Goal: Information Seeking & Learning: Find specific page/section

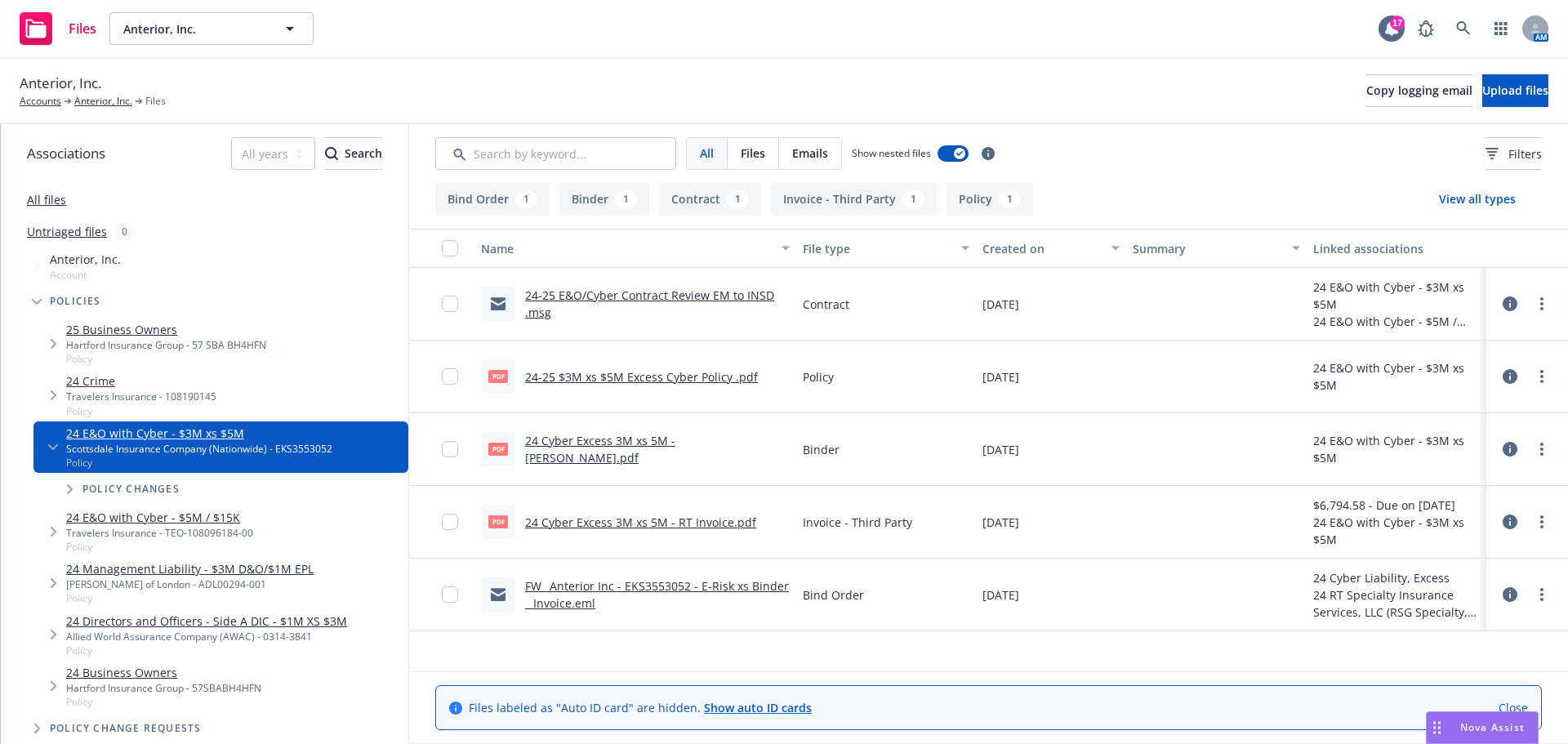
click at [69, 488] on icon "Tree Example" at bounding box center [70, 489] width 6 height 9
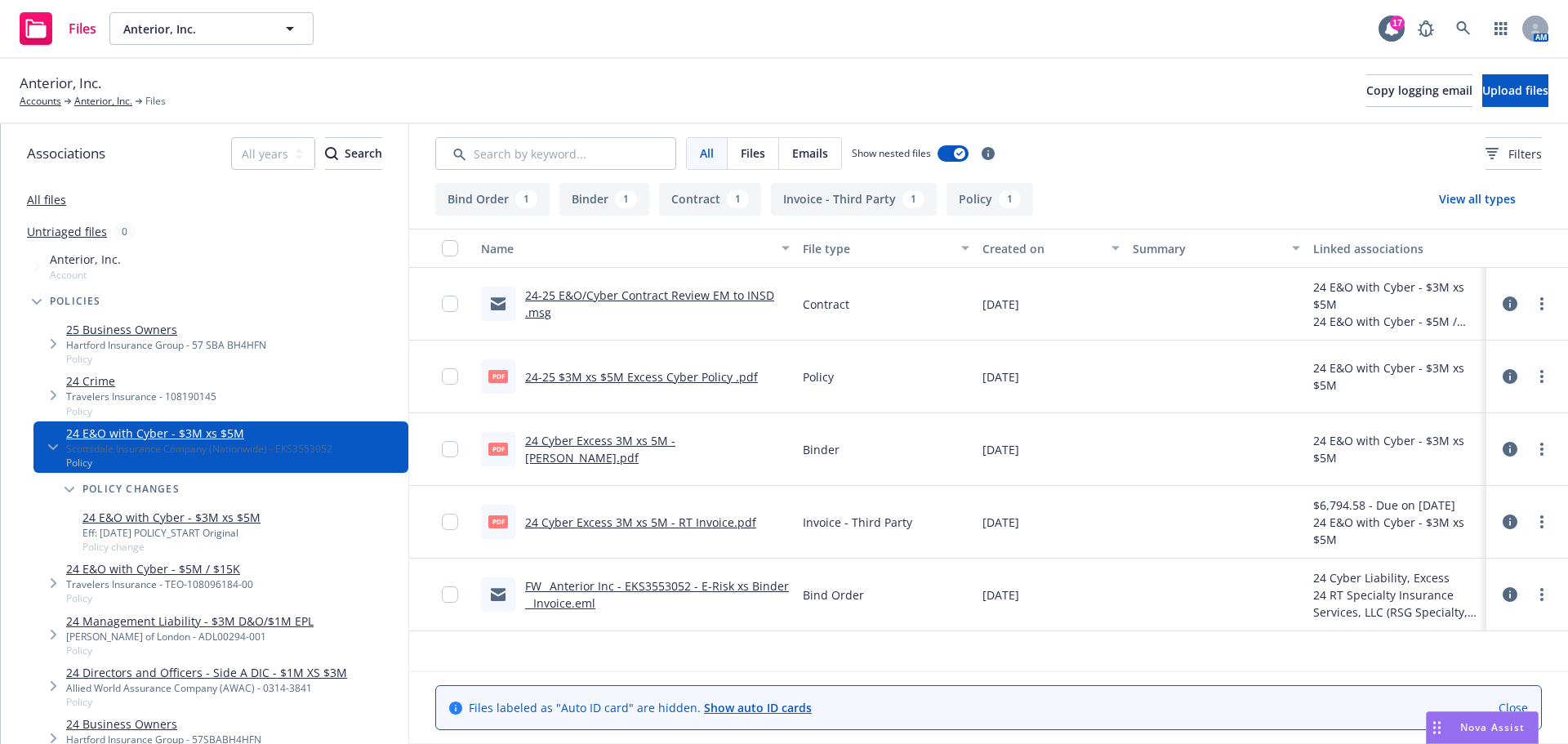
click at [69, 488] on icon "Tree Example" at bounding box center [69, 489] width 9 height 7
click at [643, 583] on link "FW_ Anterior Inc - EKS3553052 - E-Risk xs Binder _ Invoice.eml" at bounding box center [657, 593] width 264 height 33
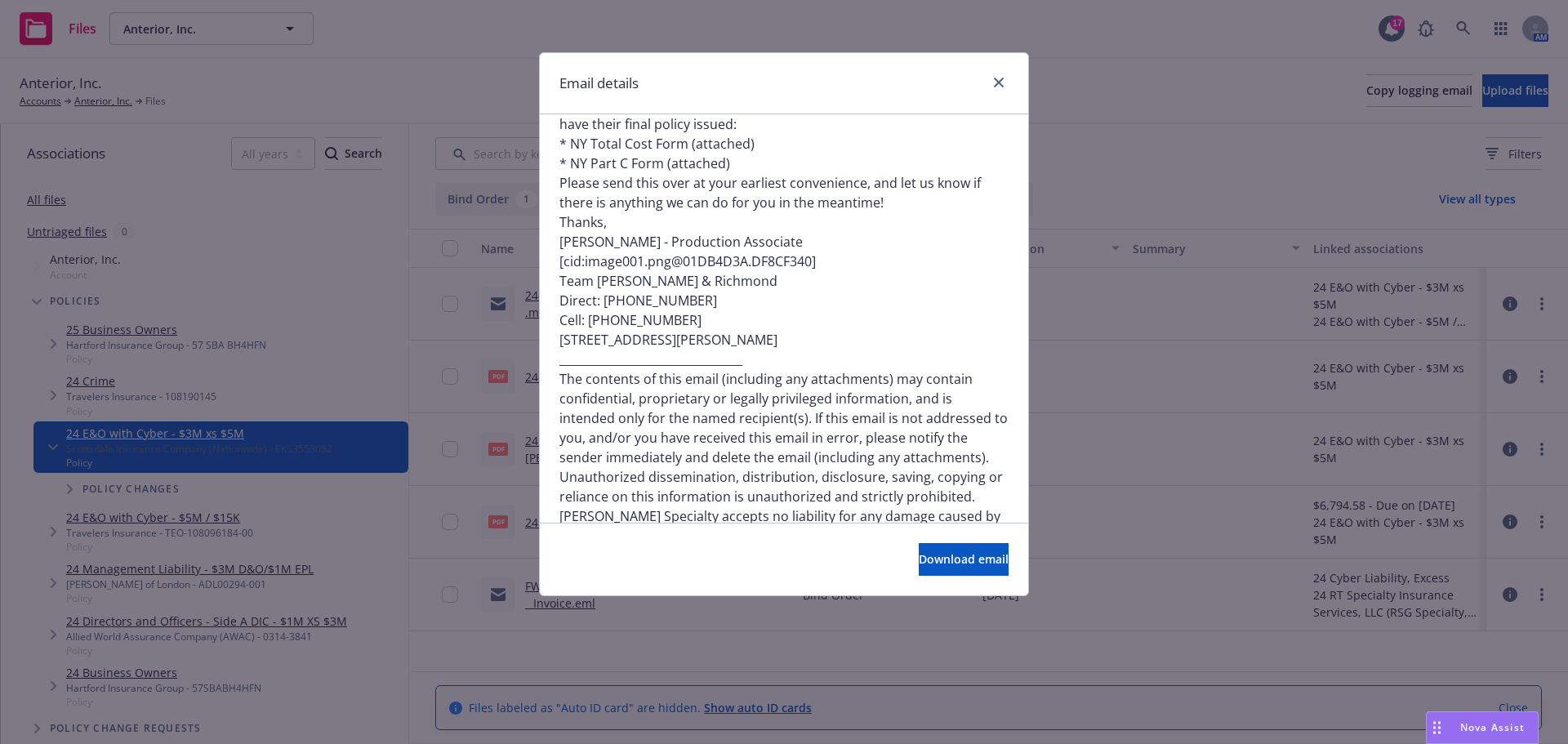
scroll to position [743, 0]
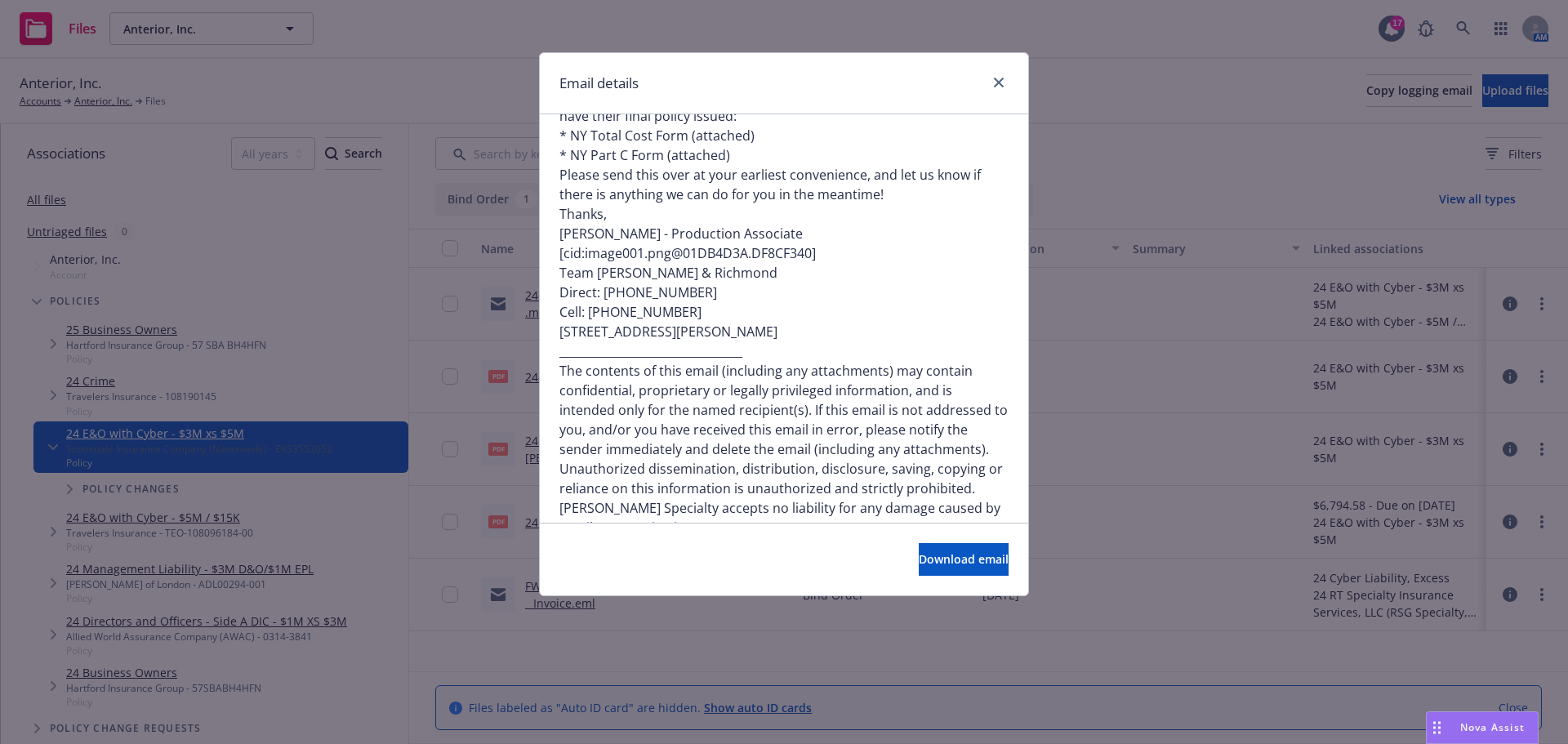
click at [1009, 87] on div "Email details" at bounding box center [784, 83] width 489 height 61
click at [1002, 87] on link "close" at bounding box center [998, 82] width 20 height 20
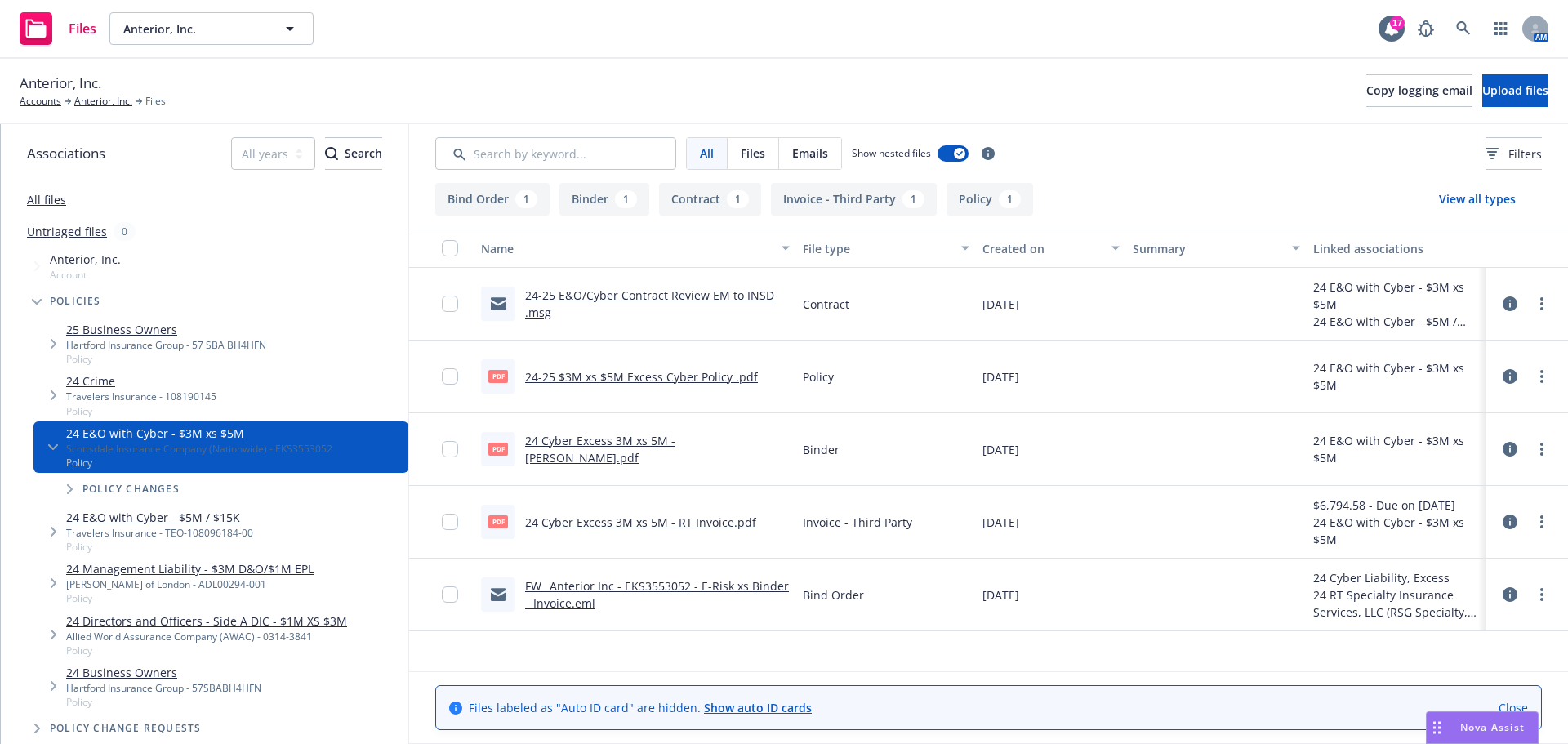
click at [36, 303] on icon "Tree Example" at bounding box center [37, 301] width 9 height 6
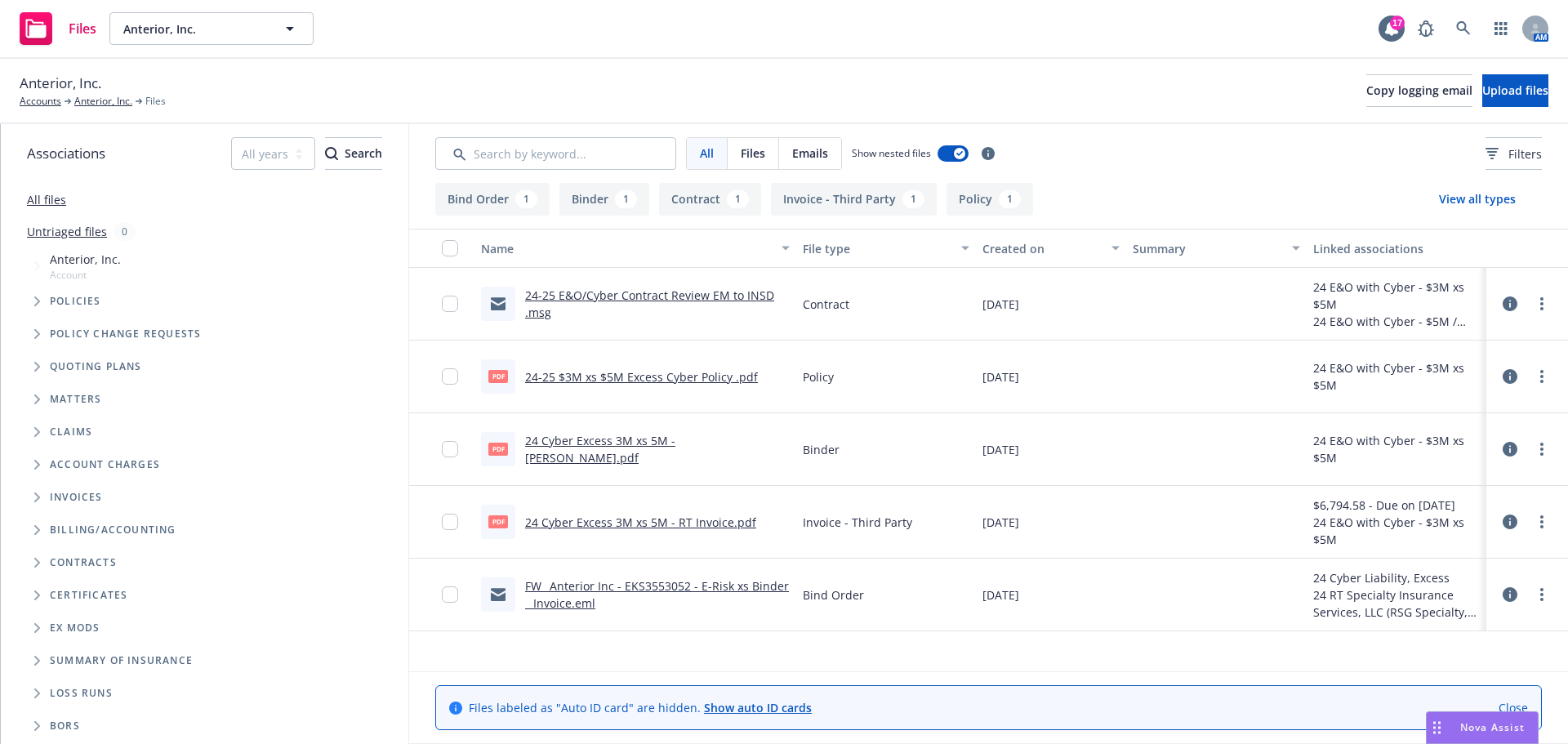
click at [28, 360] on span "Tree Example" at bounding box center [37, 367] width 26 height 26
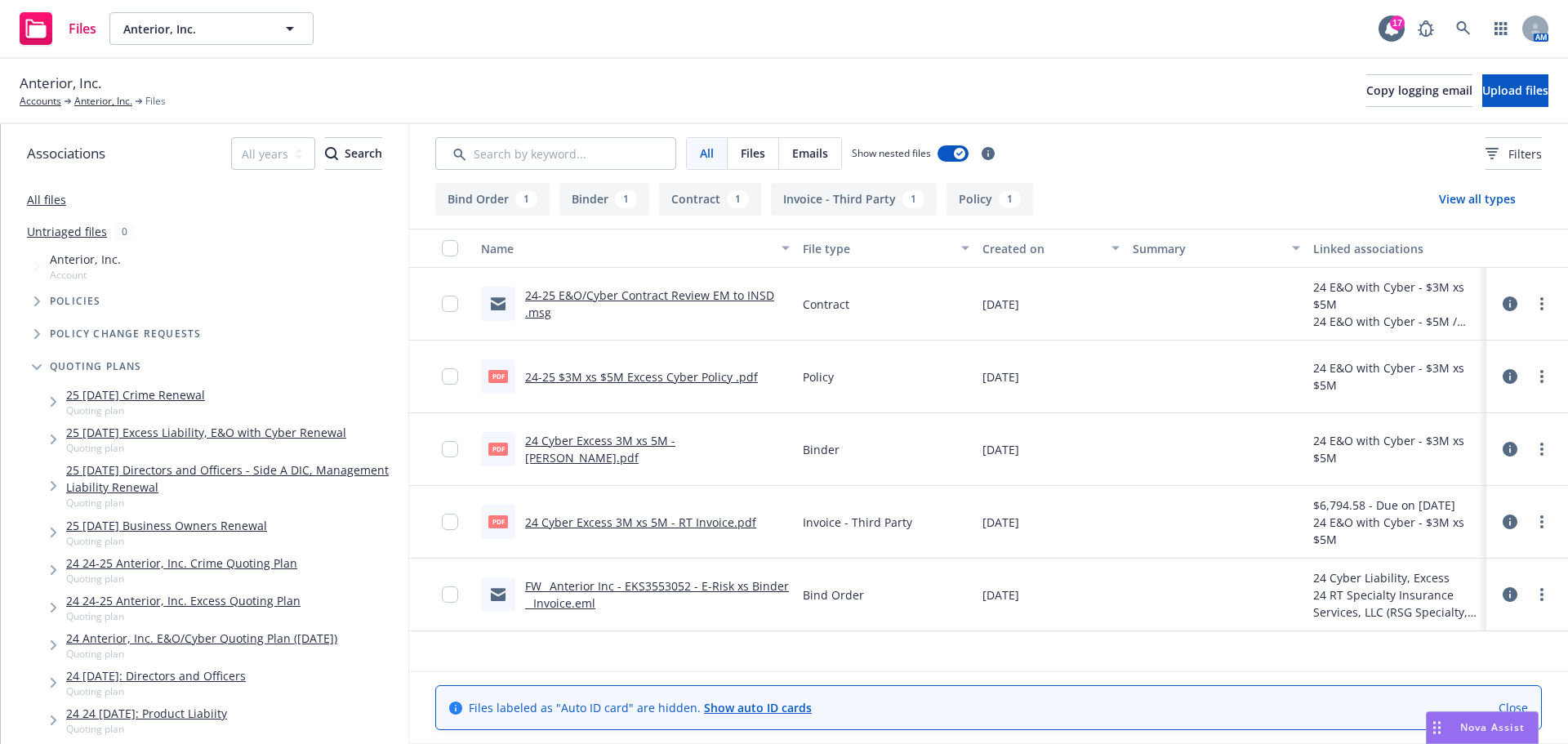
scroll to position [81, 0]
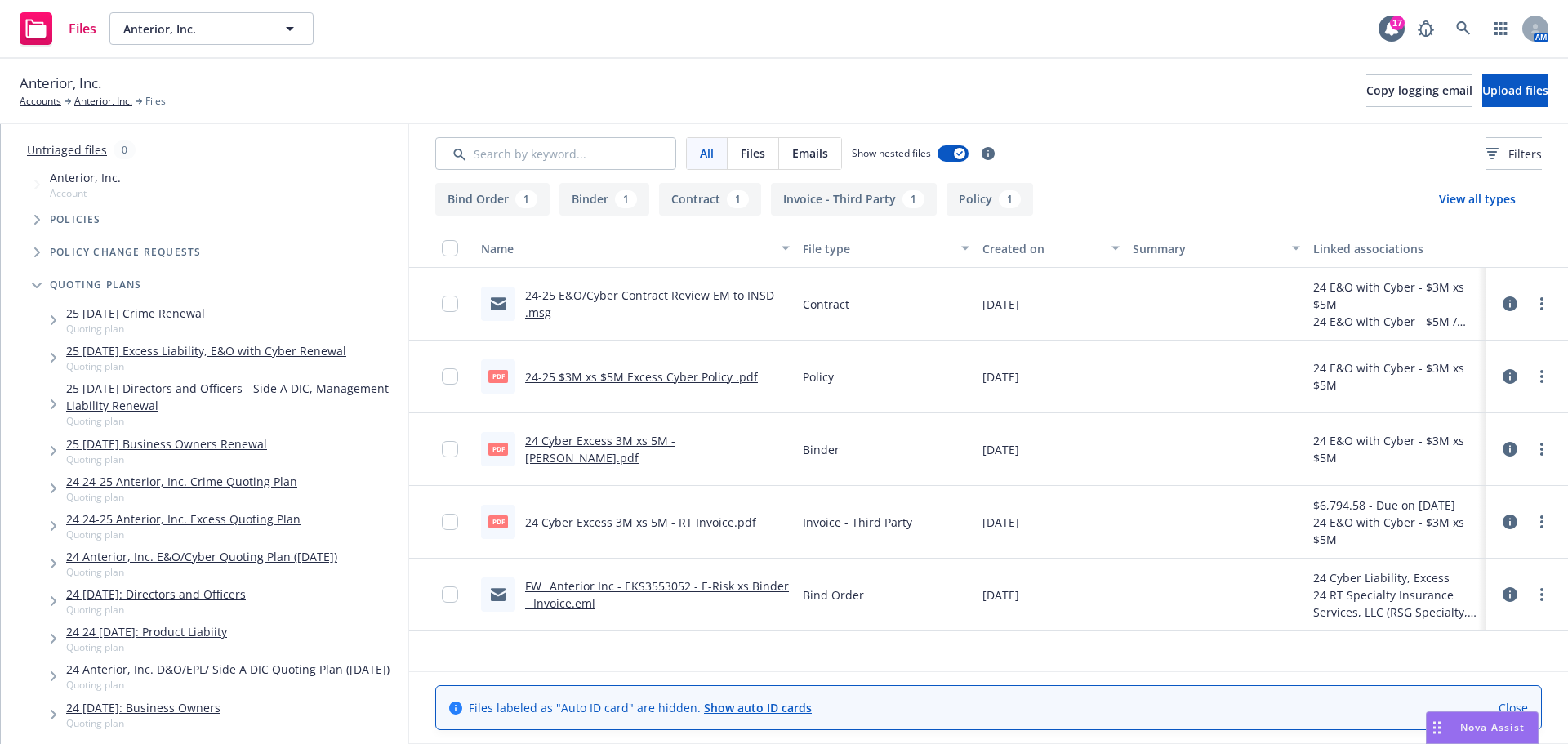
click at [212, 518] on link "24 24-25 Anterior, Inc. Excess Quoting Plan" at bounding box center [183, 518] width 234 height 17
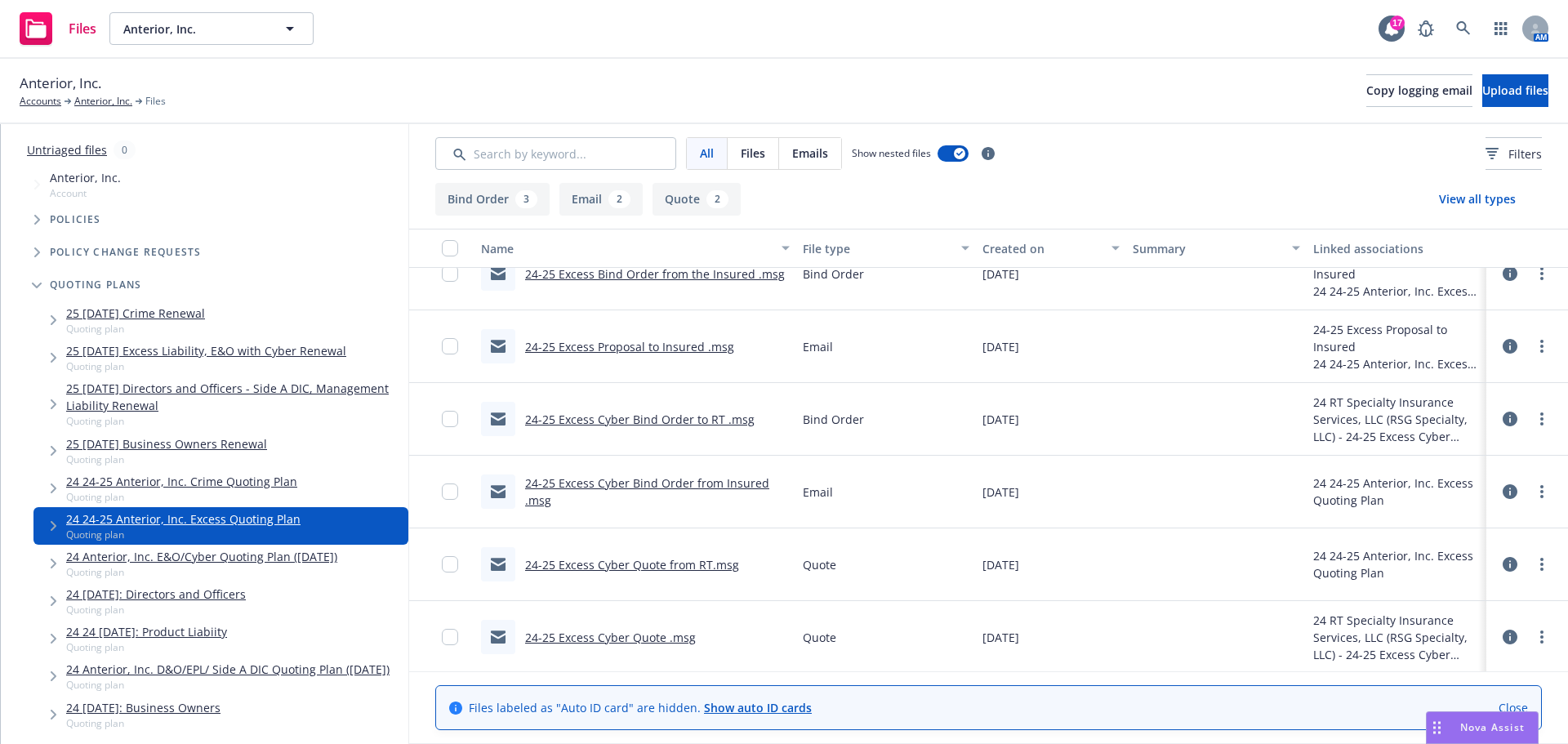
scroll to position [106, 0]
click at [586, 630] on link "24-25 Excess Cyber Quote .msg" at bounding box center [610, 635] width 170 height 16
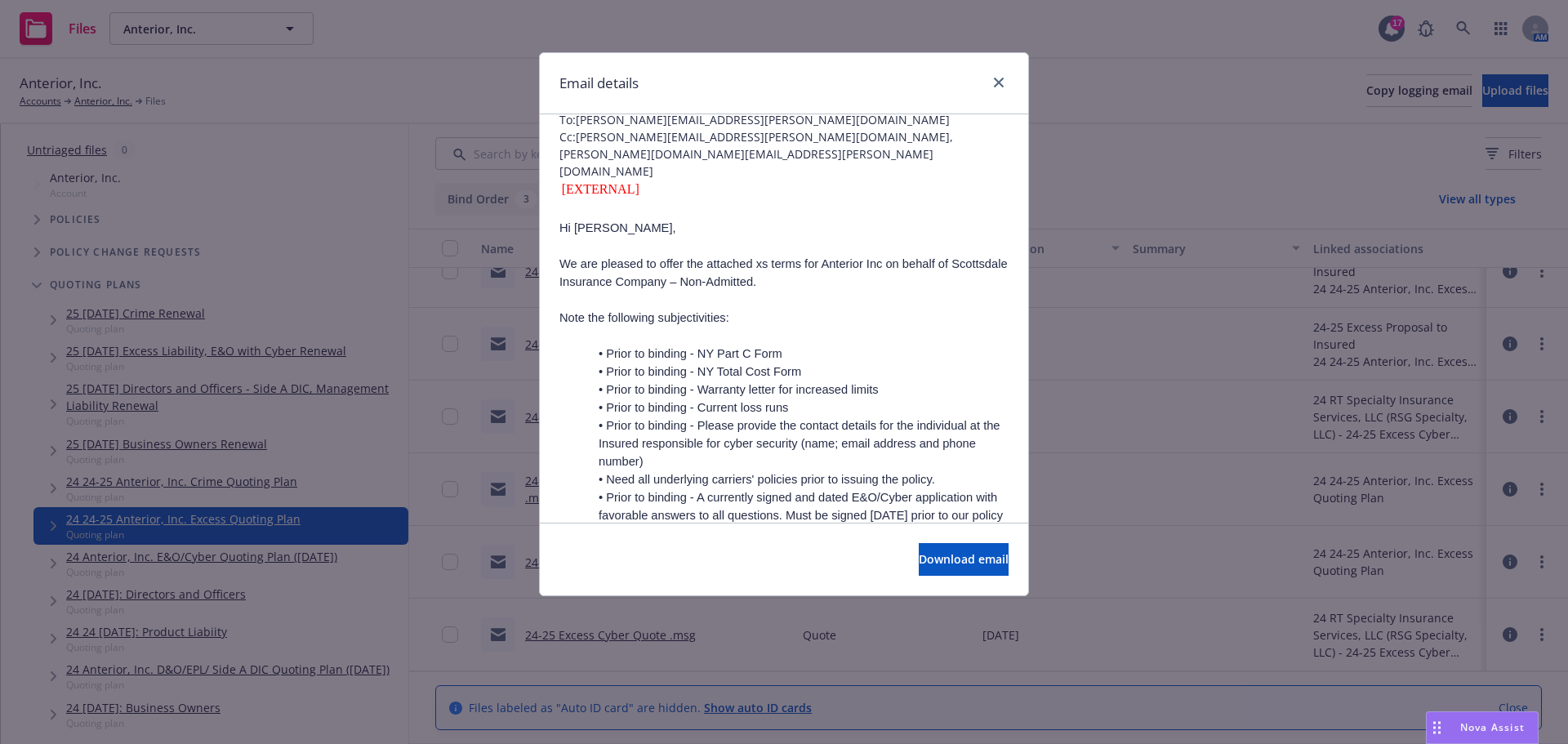
scroll to position [0, 0]
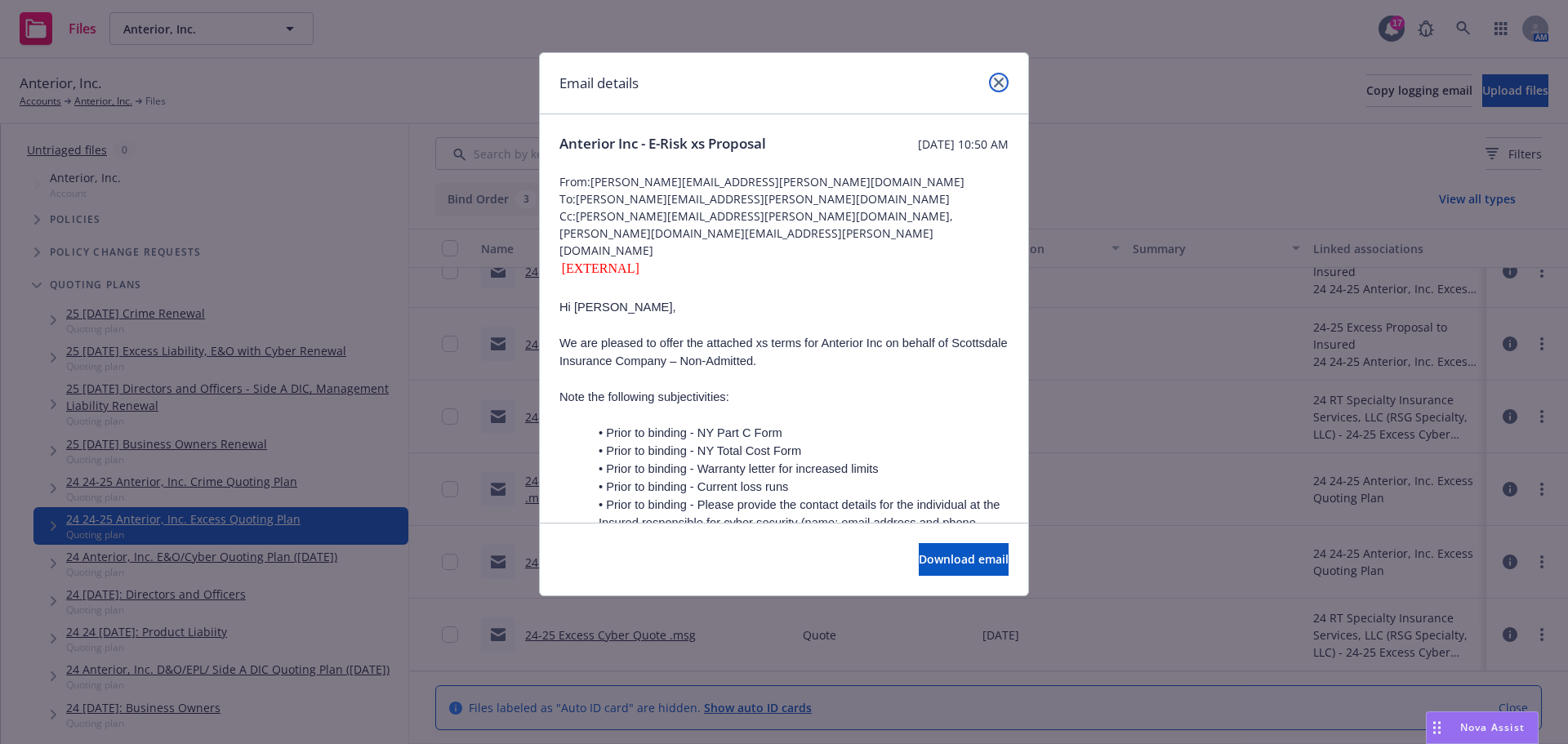
click at [1003, 80] on icon "close" at bounding box center [998, 82] width 9 height 9
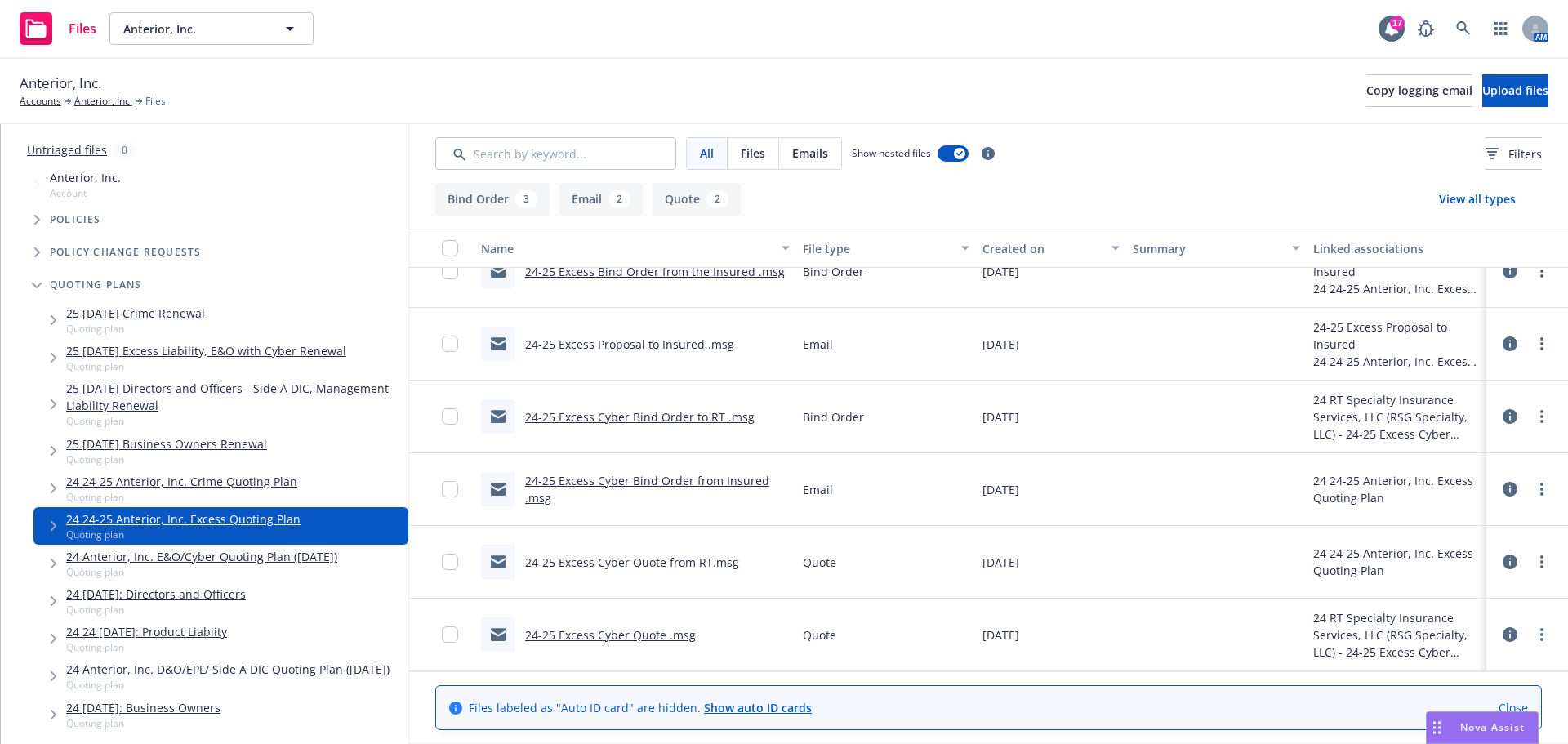
click at [681, 562] on link "24-25 Excess Cyber Quote from RT.msg" at bounding box center [632, 562] width 214 height 16
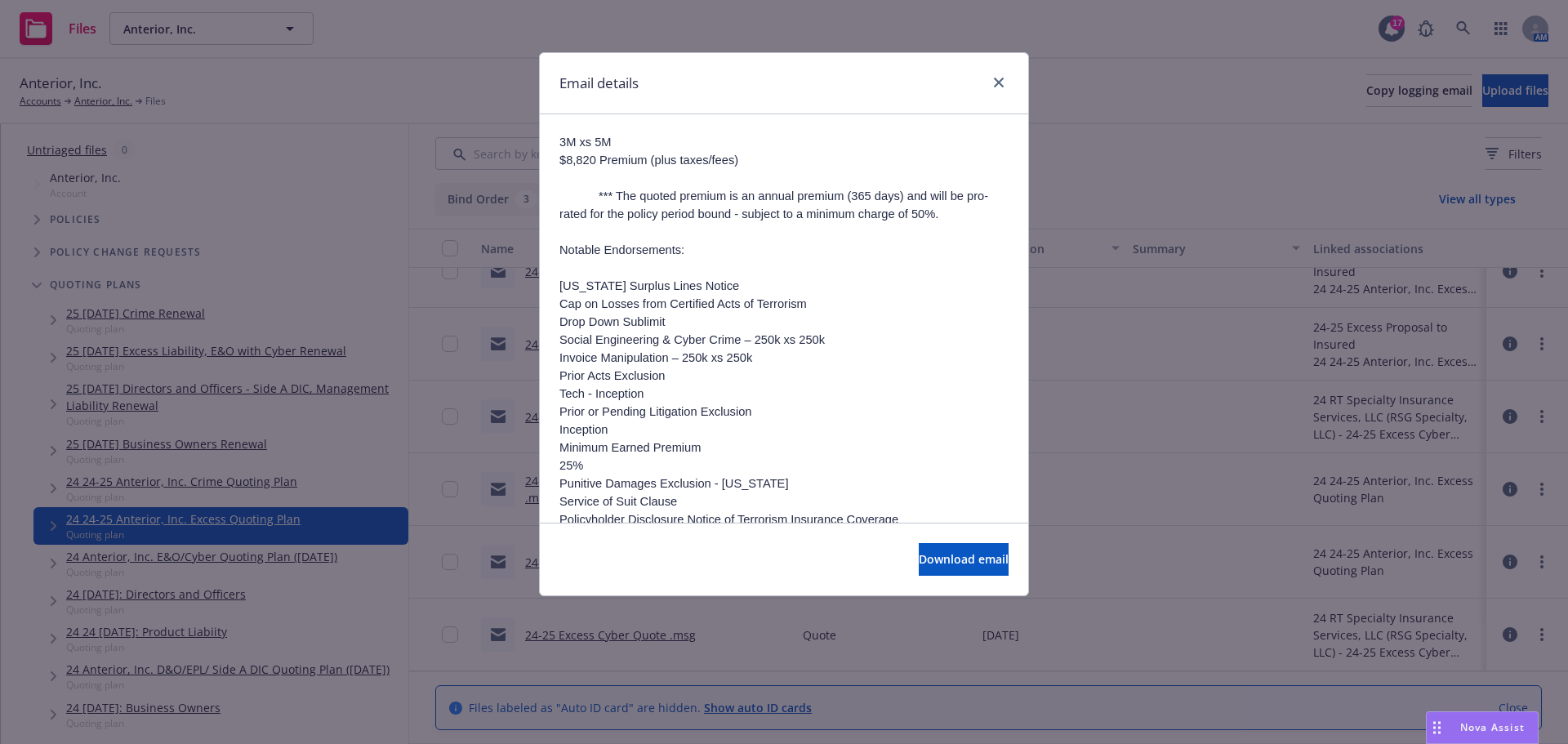
scroll to position [572, 0]
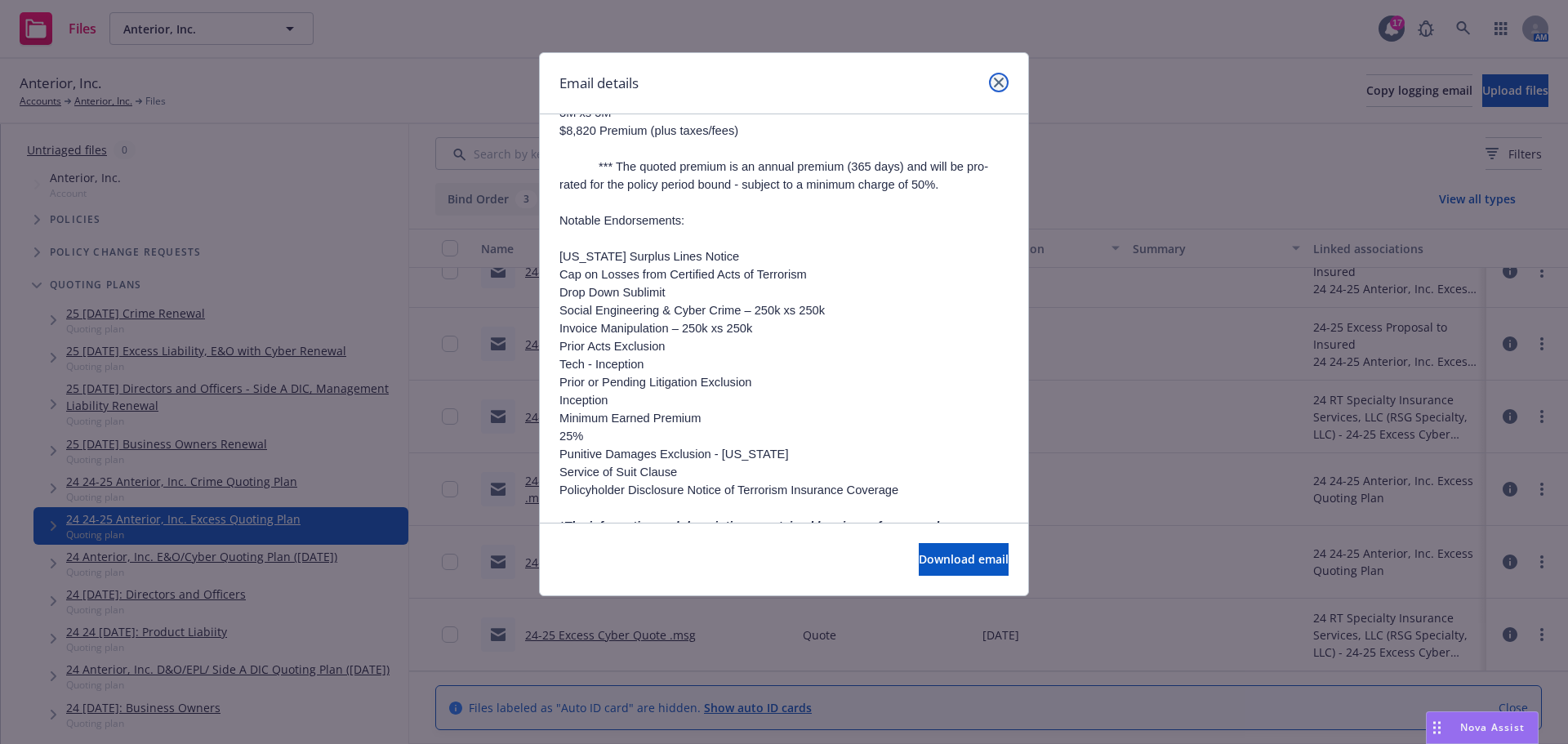
click at [998, 77] on link "close" at bounding box center [998, 82] width 20 height 20
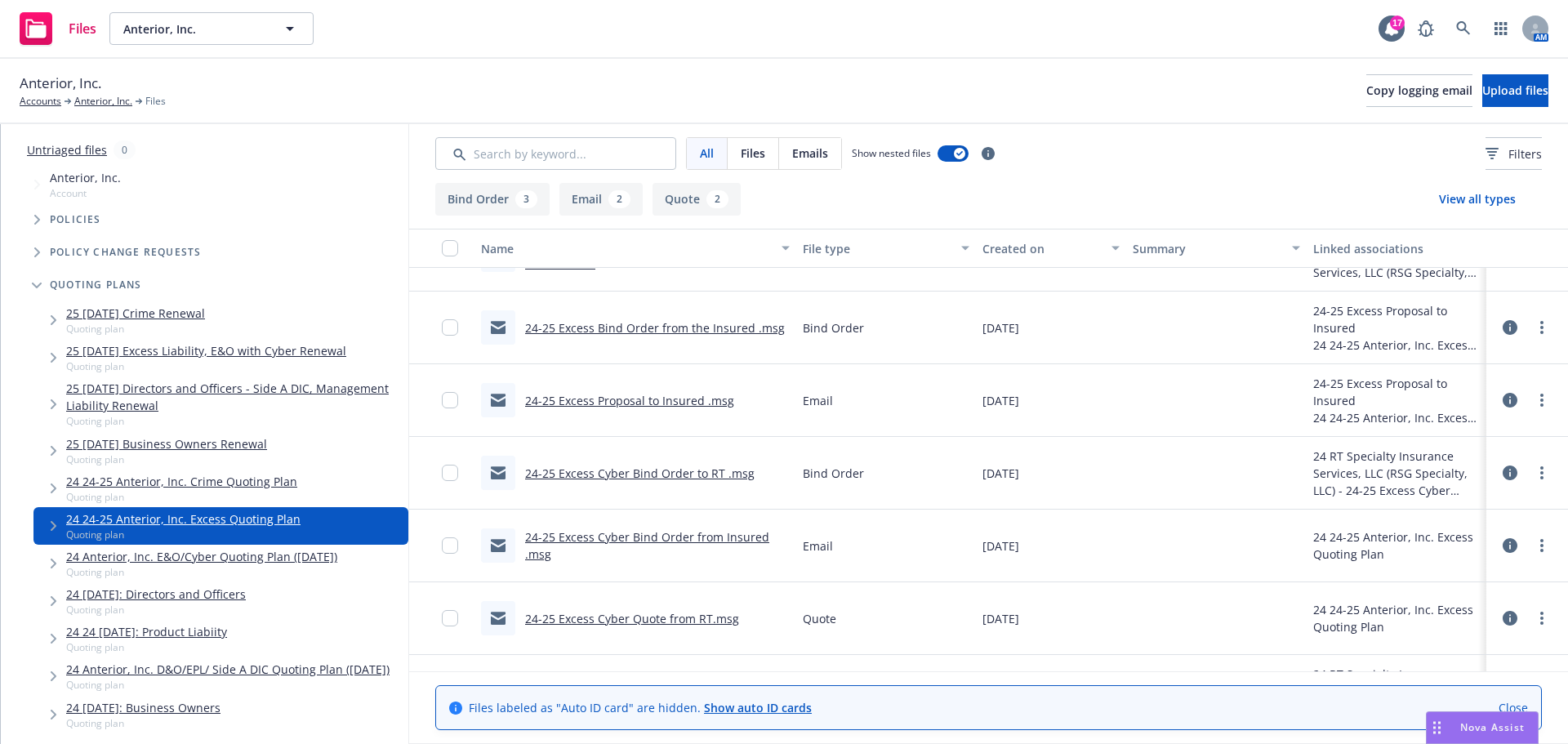
scroll to position [23, 0]
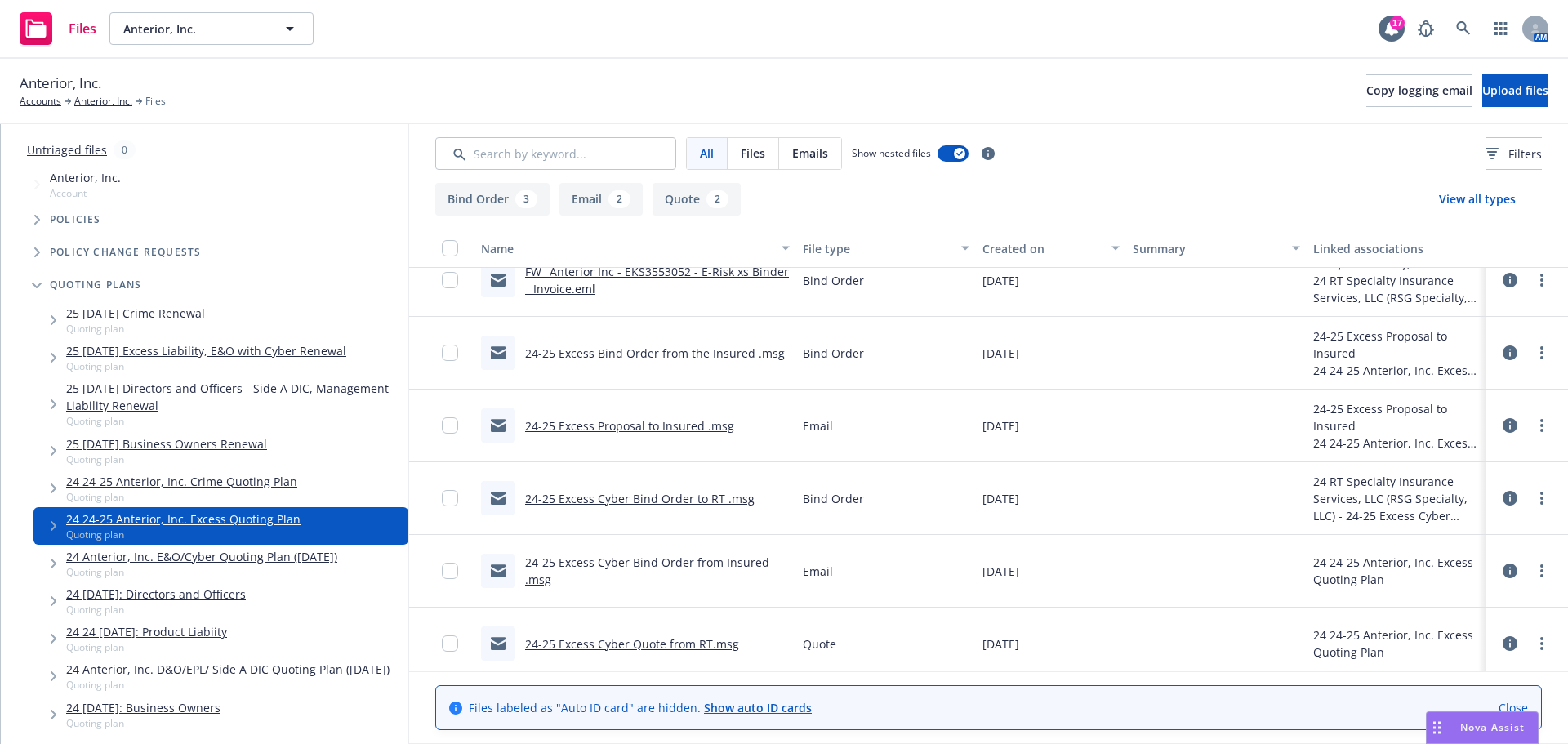
click at [667, 430] on link "24-25 Excess Proposal to Insured .msg" at bounding box center [629, 426] width 209 height 16
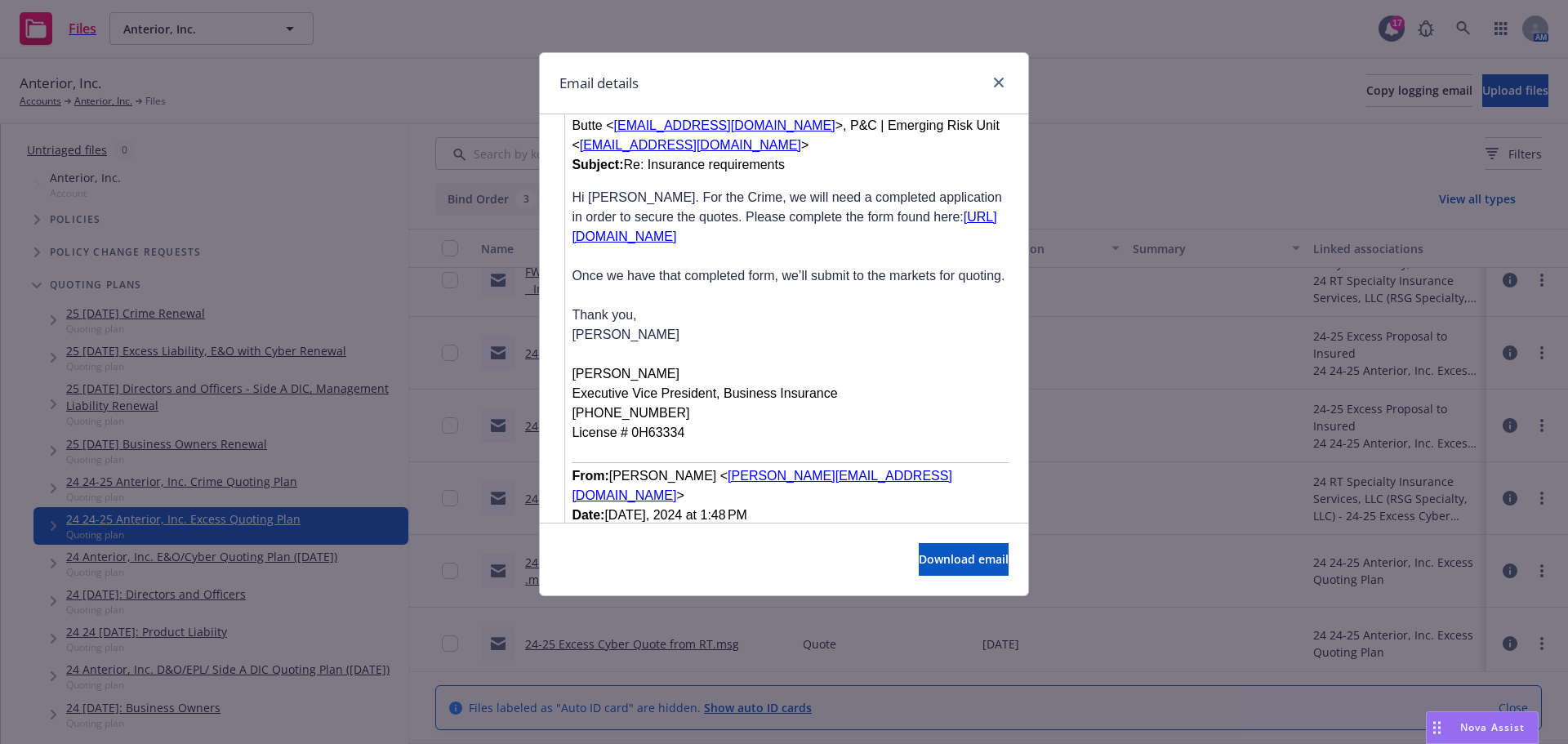
scroll to position [2612, 0]
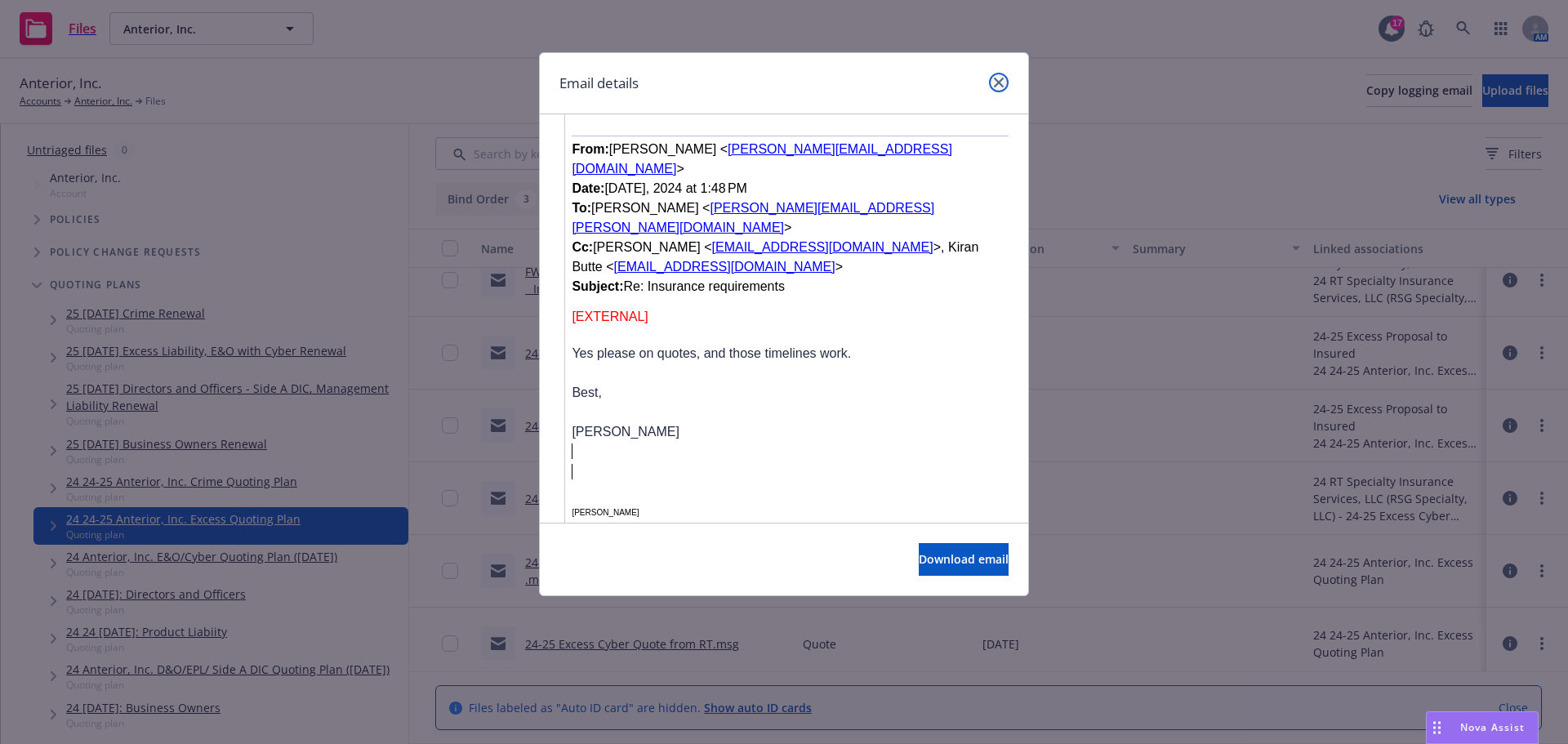
click at [998, 76] on link "close" at bounding box center [998, 82] width 20 height 20
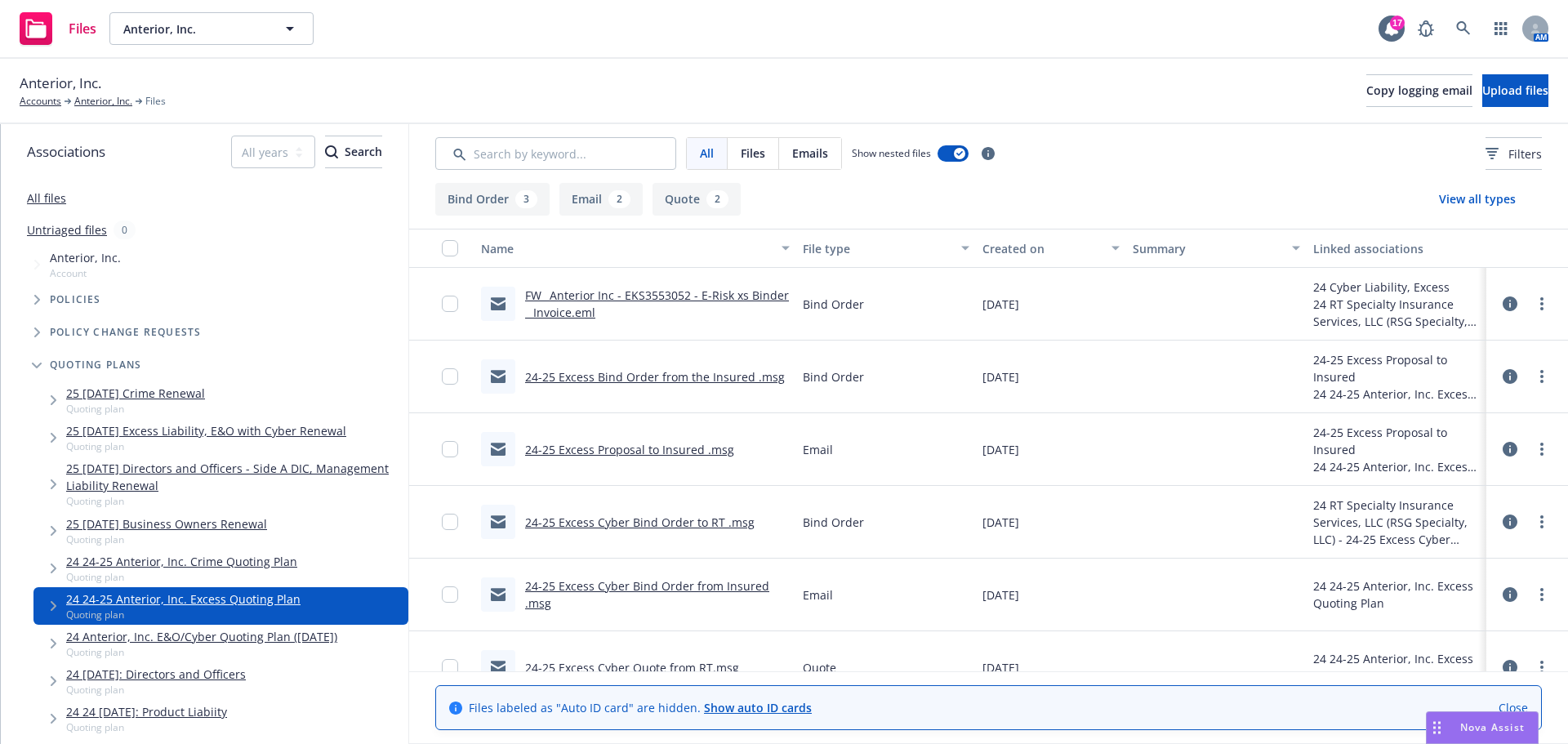
scroll to position [0, 0]
click at [443, 89] on div "Anterior, Inc. Accounts Anterior, Inc. Files Copy logging email Upload files" at bounding box center [784, 91] width 1529 height 36
drag, startPoint x: 1346, startPoint y: 116, endPoint x: 1363, endPoint y: 128, distance: 20.8
click at [1345, 118] on div "Anterior, Inc. Accounts Anterior, Inc. Files Copy logging email Upload files" at bounding box center [784, 92] width 1568 height 66
click at [39, 368] on icon "Tree Example" at bounding box center [37, 367] width 9 height 7
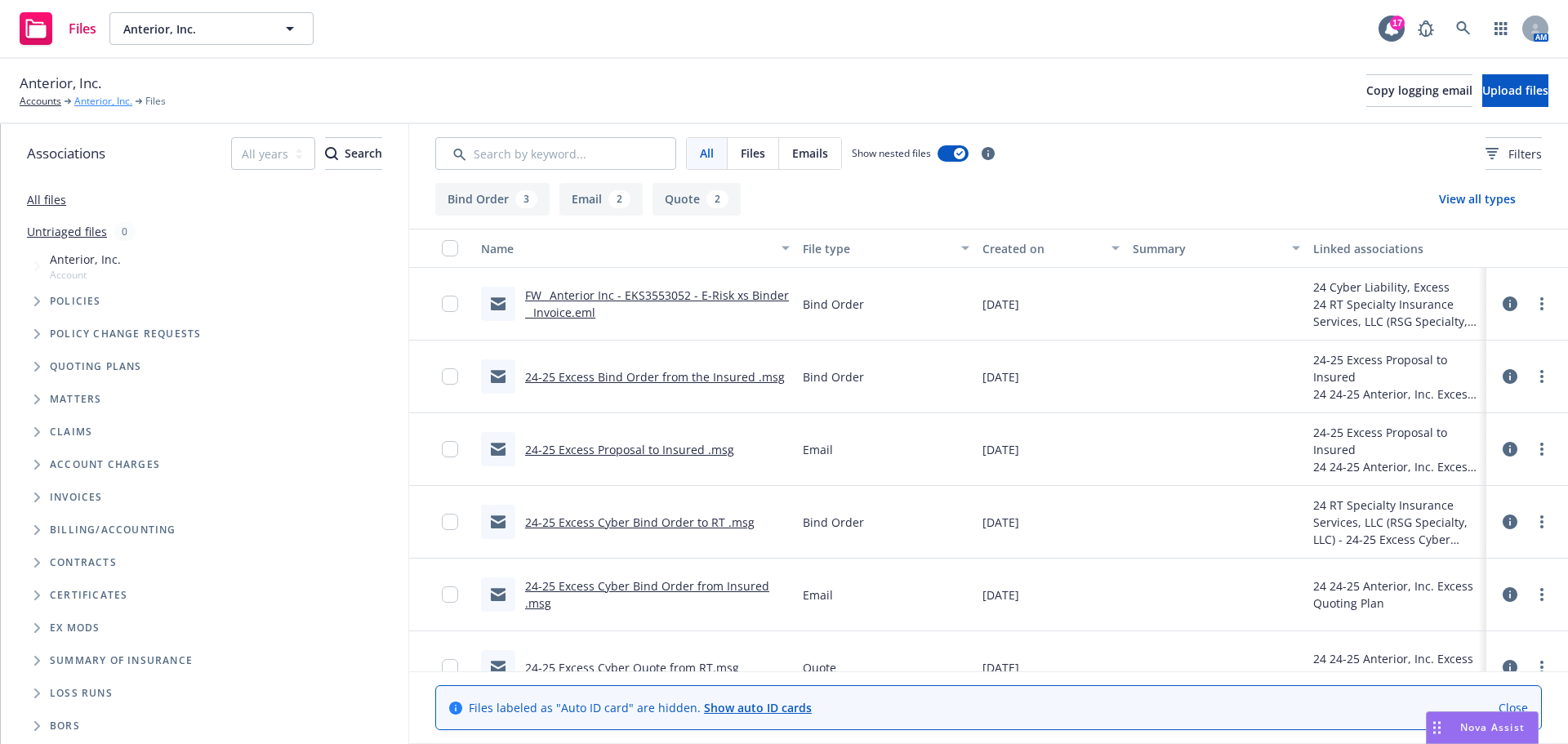
click at [89, 99] on link "Anterior, Inc." at bounding box center [103, 101] width 58 height 15
